Goal: Task Accomplishment & Management: Complete application form

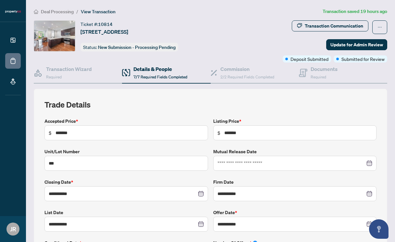
scroll to position [408, 0]
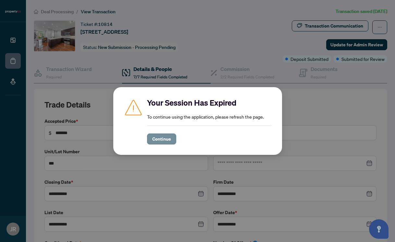
scroll to position [380, 0]
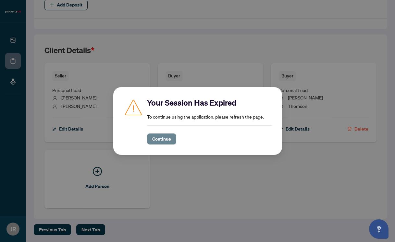
click at [160, 141] on span "Continue" at bounding box center [161, 139] width 19 height 10
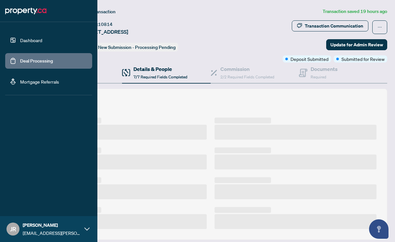
click at [20, 59] on link "Deal Processing" at bounding box center [36, 61] width 33 height 6
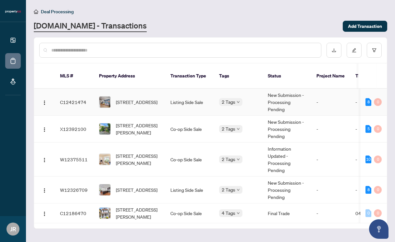
click at [126, 104] on td "804-90 Trinity St, Toronto, Ontario M5A 0E4, Canada" at bounding box center [129, 102] width 71 height 27
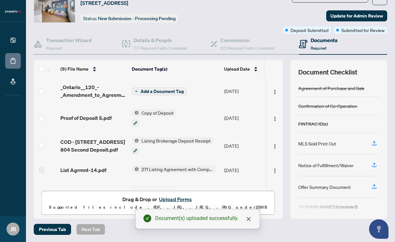
click at [152, 90] on span "Add a Document Tag" at bounding box center [162, 91] width 43 height 5
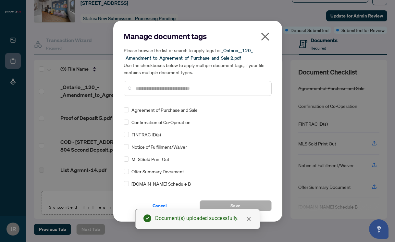
click at [147, 89] on input "text" at bounding box center [201, 88] width 130 height 7
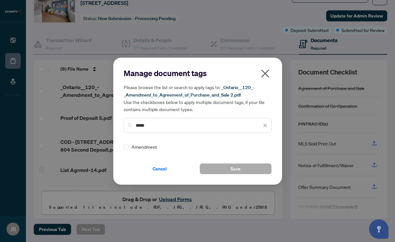
type input "*****"
click at [152, 141] on div "Manage document tags Please browse the list or search to apply tags to: _Ontari…" at bounding box center [198, 121] width 148 height 106
drag, startPoint x: 147, startPoint y: 146, endPoint x: 182, endPoint y: 150, distance: 34.7
click at [147, 146] on span "Amendment" at bounding box center [144, 146] width 26 height 7
click at [242, 169] on button "Save" at bounding box center [236, 169] width 72 height 11
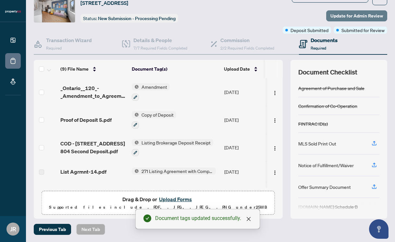
click at [356, 18] on span "Update for Admin Review" at bounding box center [356, 16] width 53 height 10
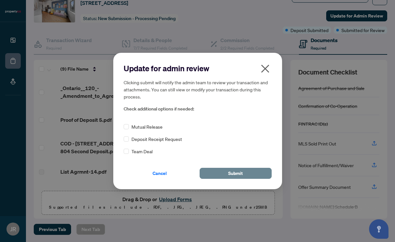
click at [226, 174] on button "Submit" at bounding box center [236, 173] width 72 height 11
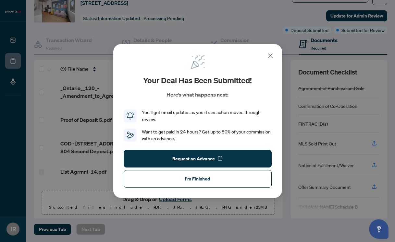
click at [270, 55] on icon at bounding box center [271, 56] width 8 height 8
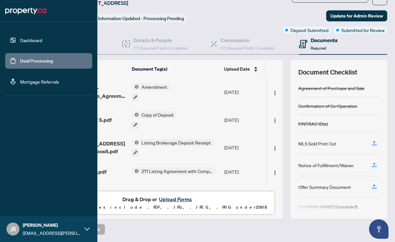
click at [23, 63] on link "Deal Processing" at bounding box center [36, 61] width 33 height 6
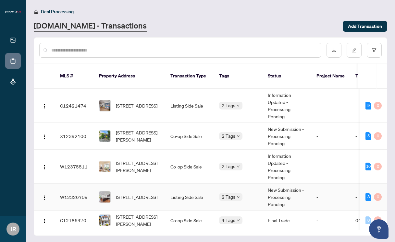
click at [144, 196] on span "[STREET_ADDRESS]" at bounding box center [137, 197] width 42 height 7
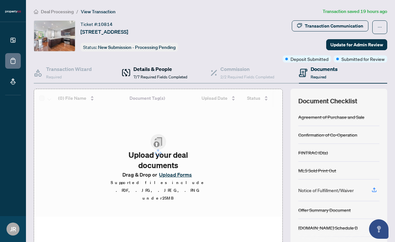
drag, startPoint x: 155, startPoint y: 73, endPoint x: 157, endPoint y: 79, distance: 5.8
click at [155, 73] on div "Details & People 7/7 Required Fields Completed" at bounding box center [160, 72] width 54 height 15
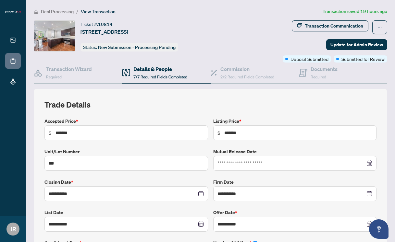
type input "**********"
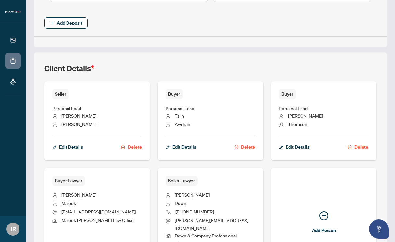
scroll to position [426, 0]
